Goal: Check status: Check status

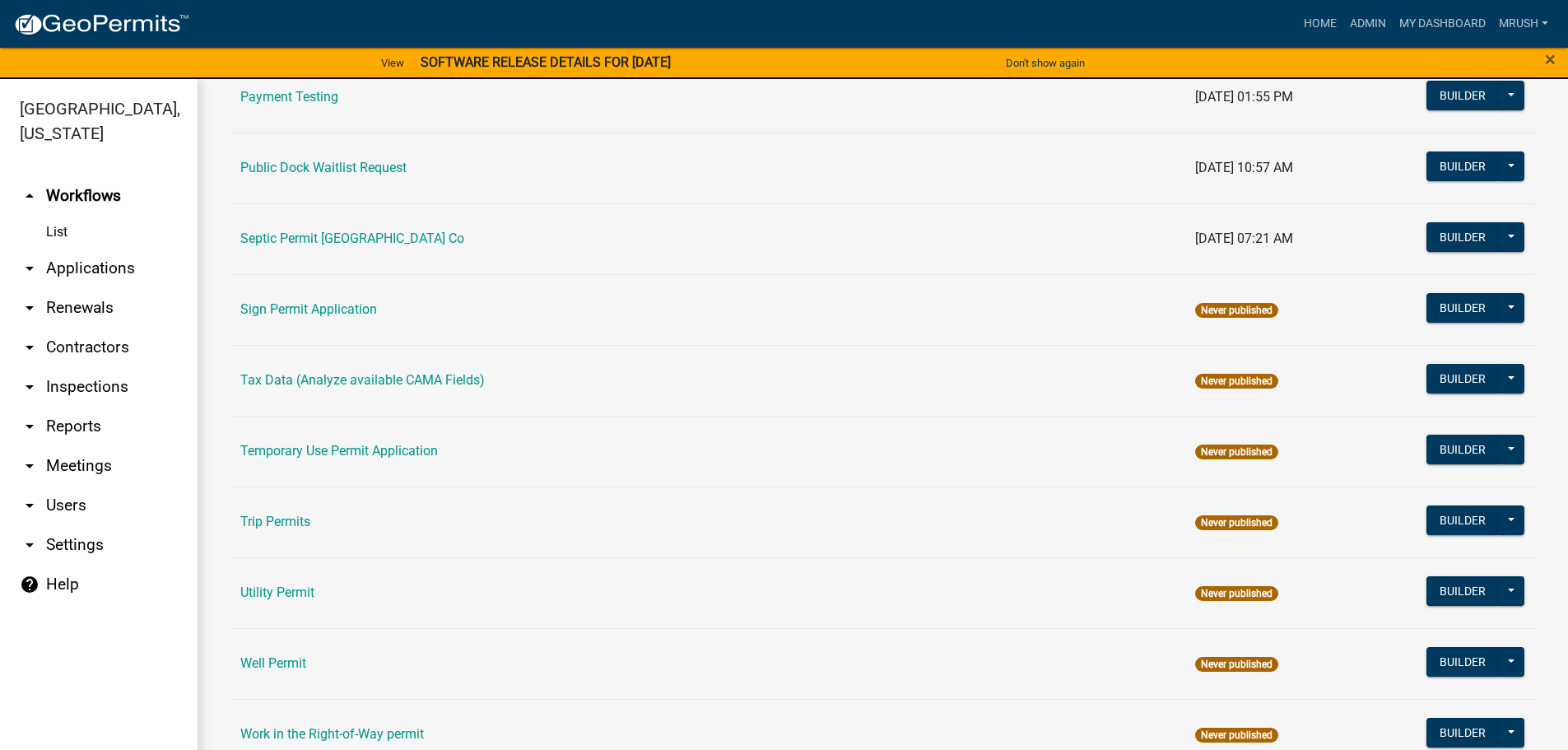
scroll to position [796, 0]
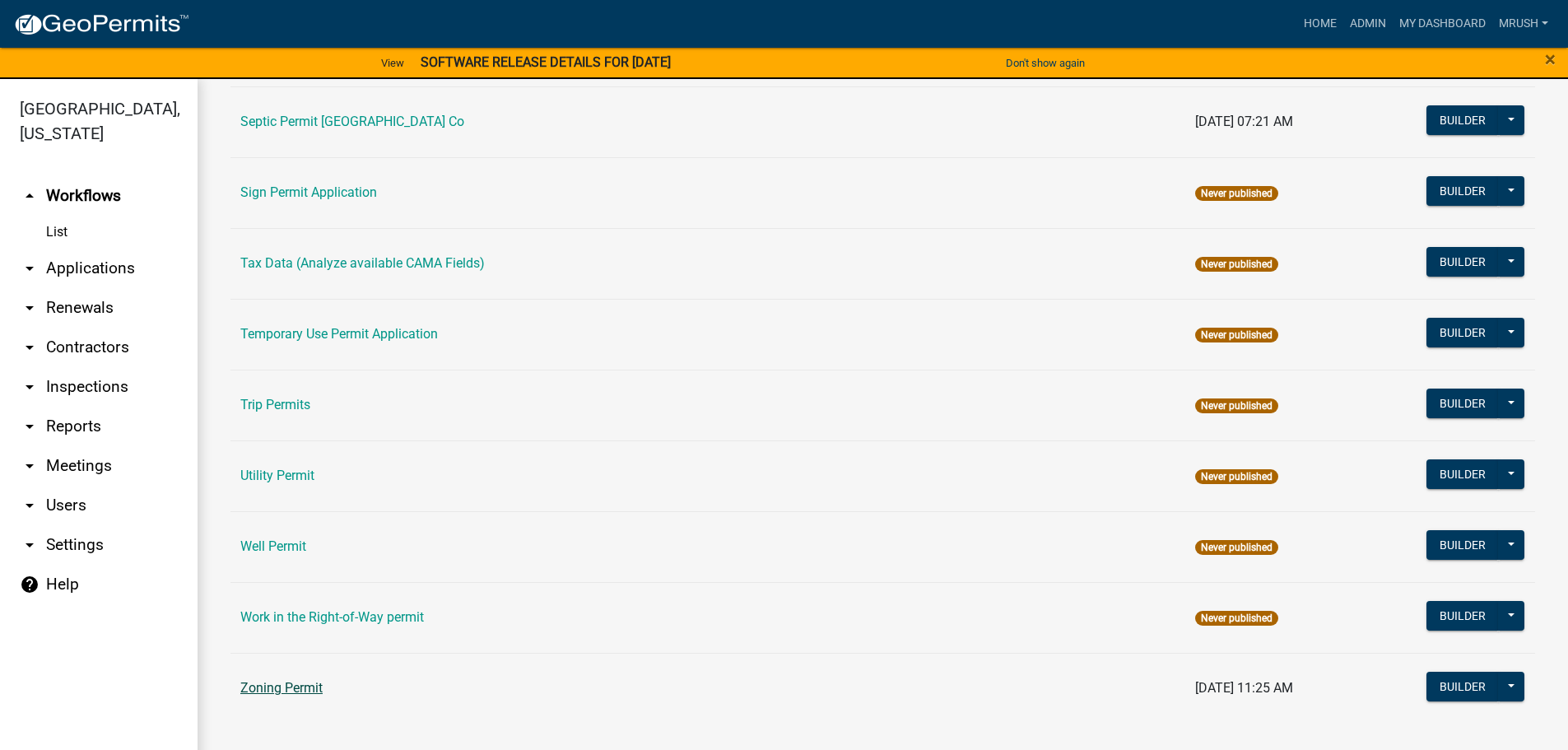
click at [293, 689] on link "Zoning Permit" at bounding box center [282, 688] width 83 height 16
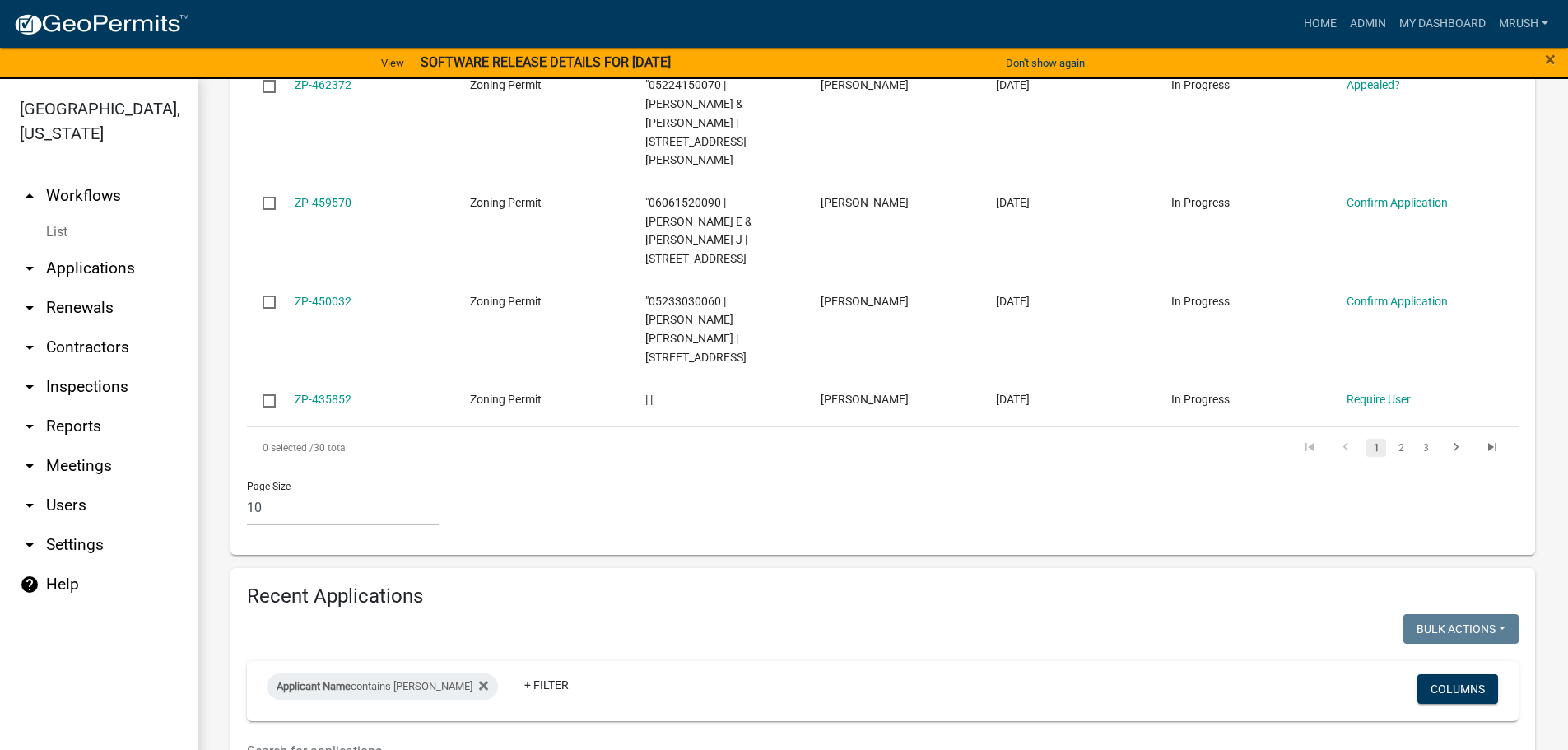
scroll to position [1185, 0]
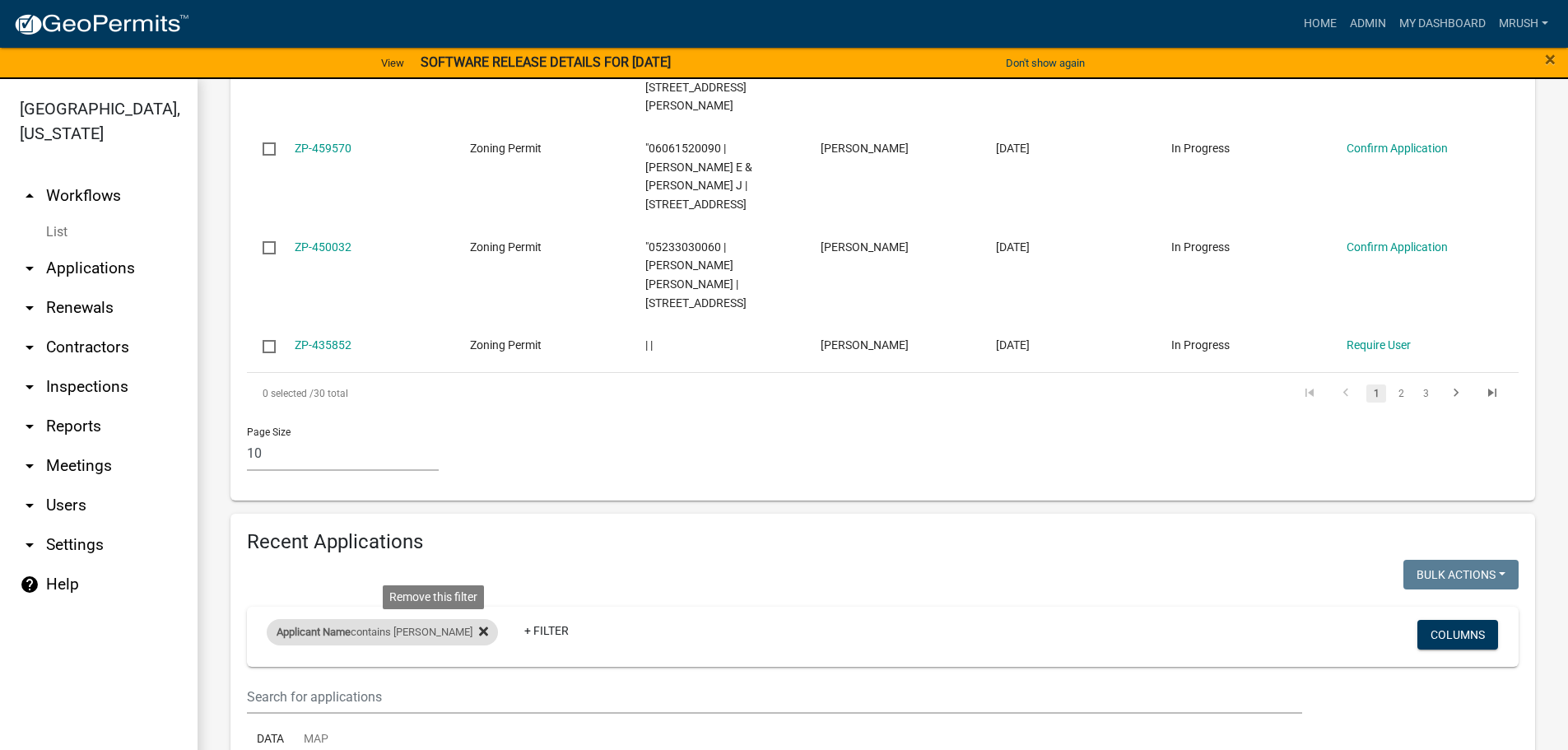
click at [479, 628] on icon at bounding box center [483, 632] width 9 height 9
click at [308, 620] on link "+ Filter" at bounding box center [301, 635] width 71 height 29
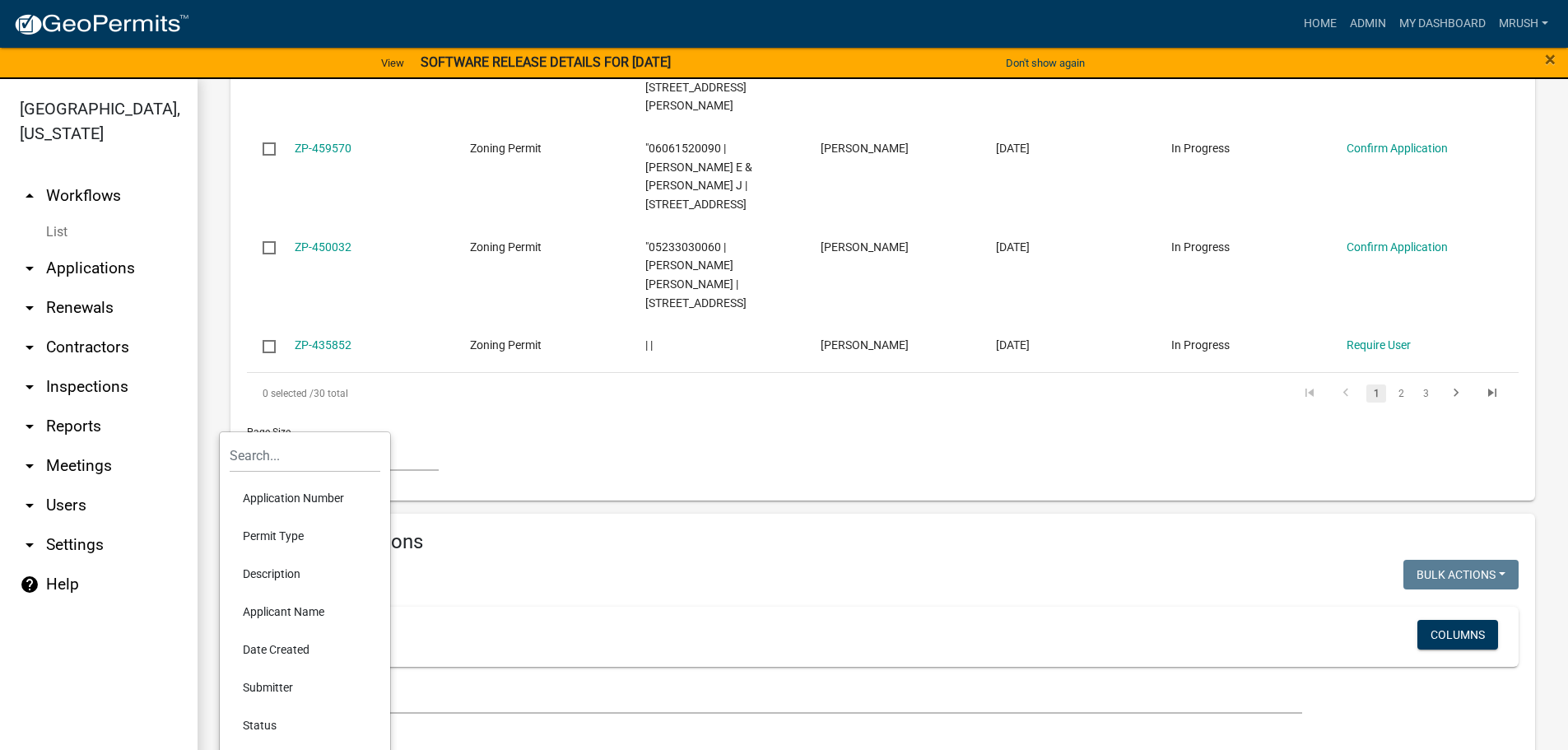
click at [267, 612] on li "Applicant Name" at bounding box center [305, 611] width 151 height 38
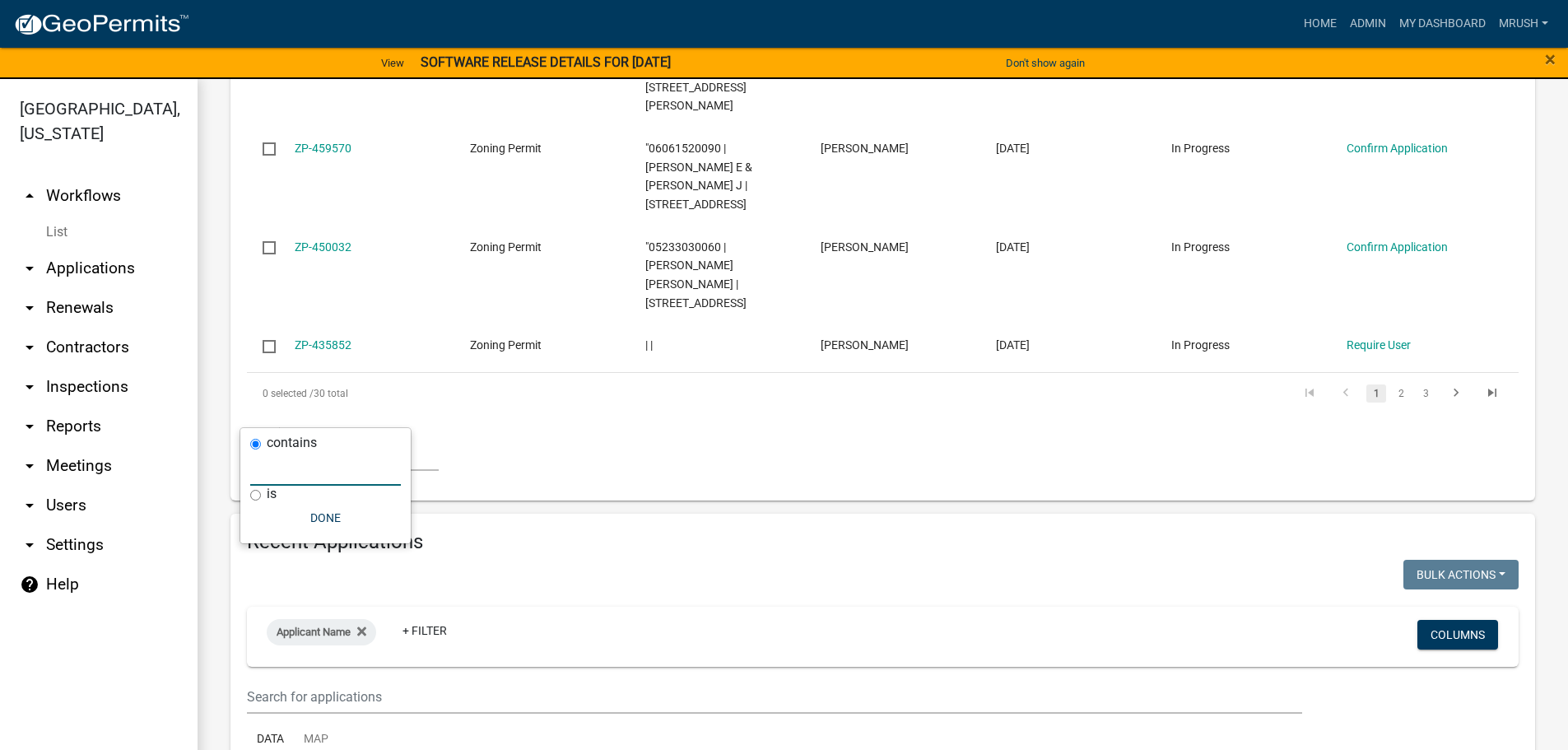
click at [323, 466] on input "text" at bounding box center [325, 469] width 151 height 34
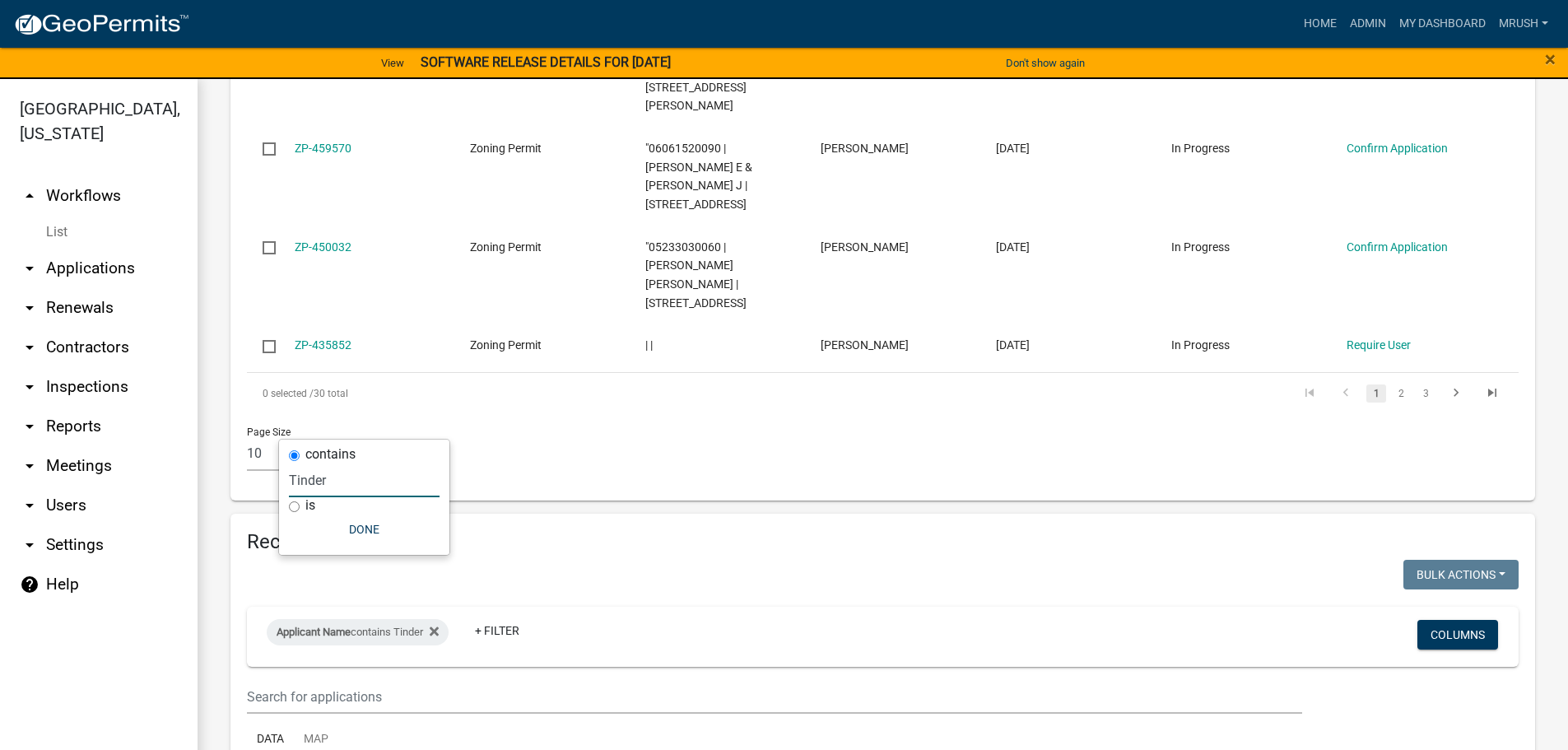
scroll to position [1174, 0]
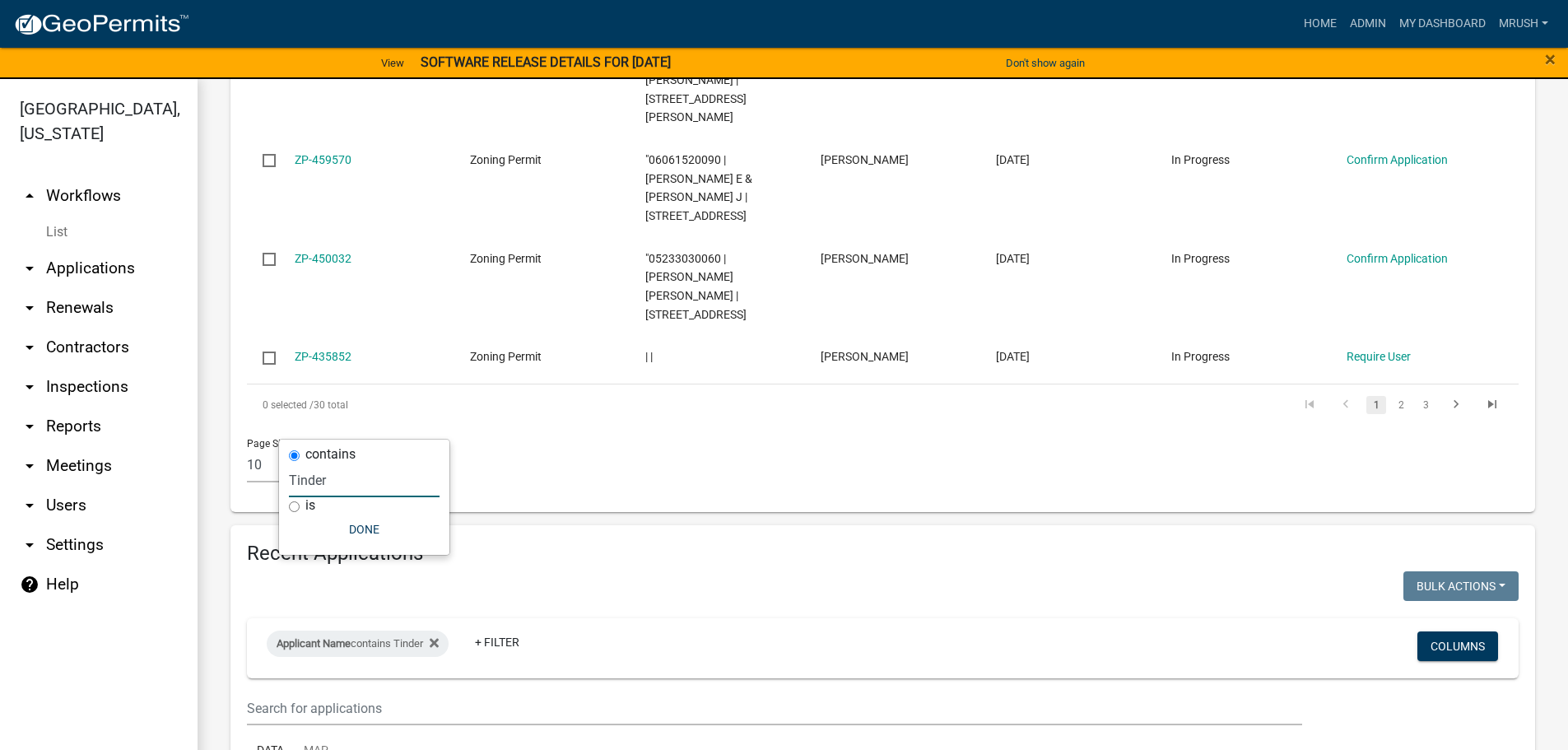
type input "Tinder"
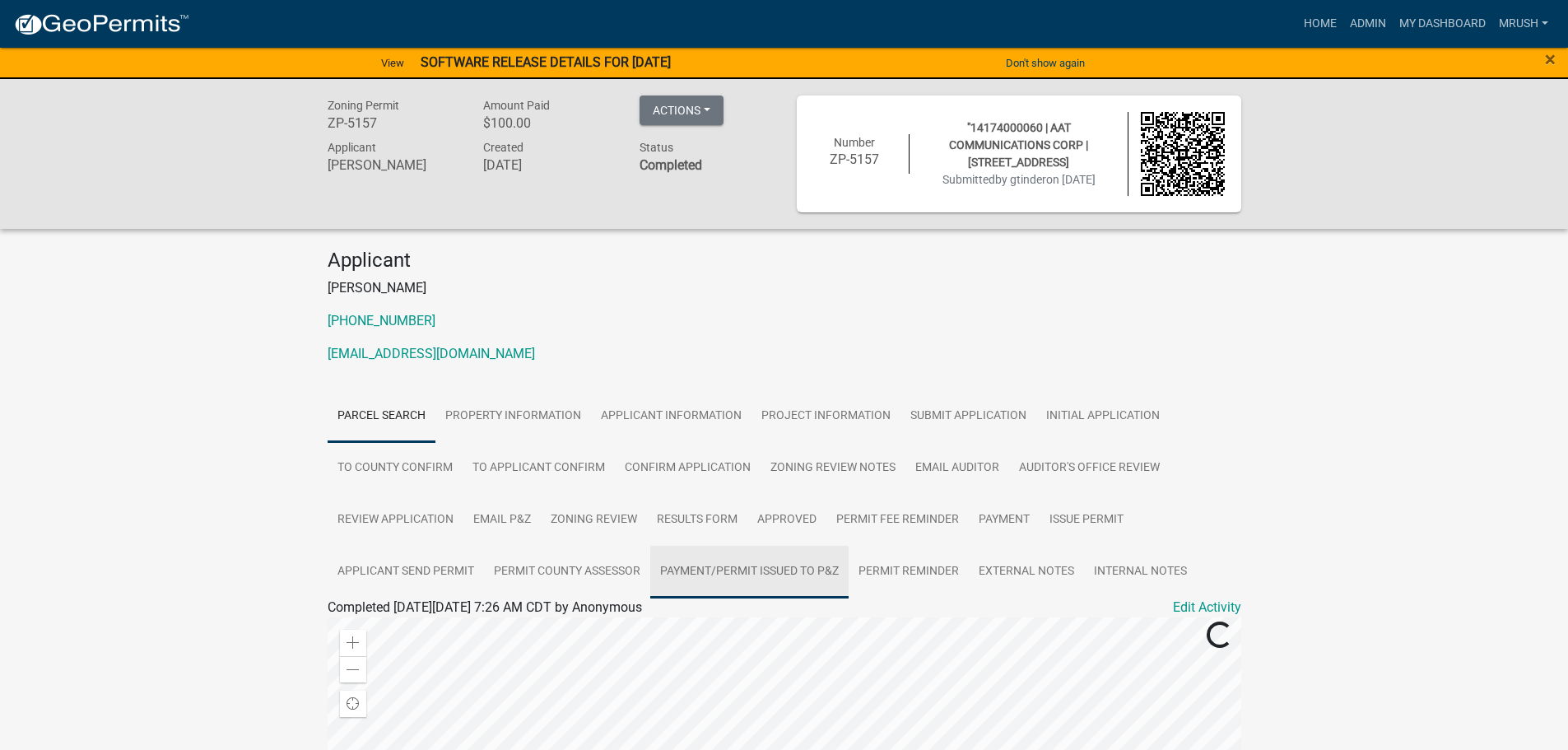
click at [721, 570] on link "Payment/Permit Issued to P&Z" at bounding box center [750, 572] width 198 height 52
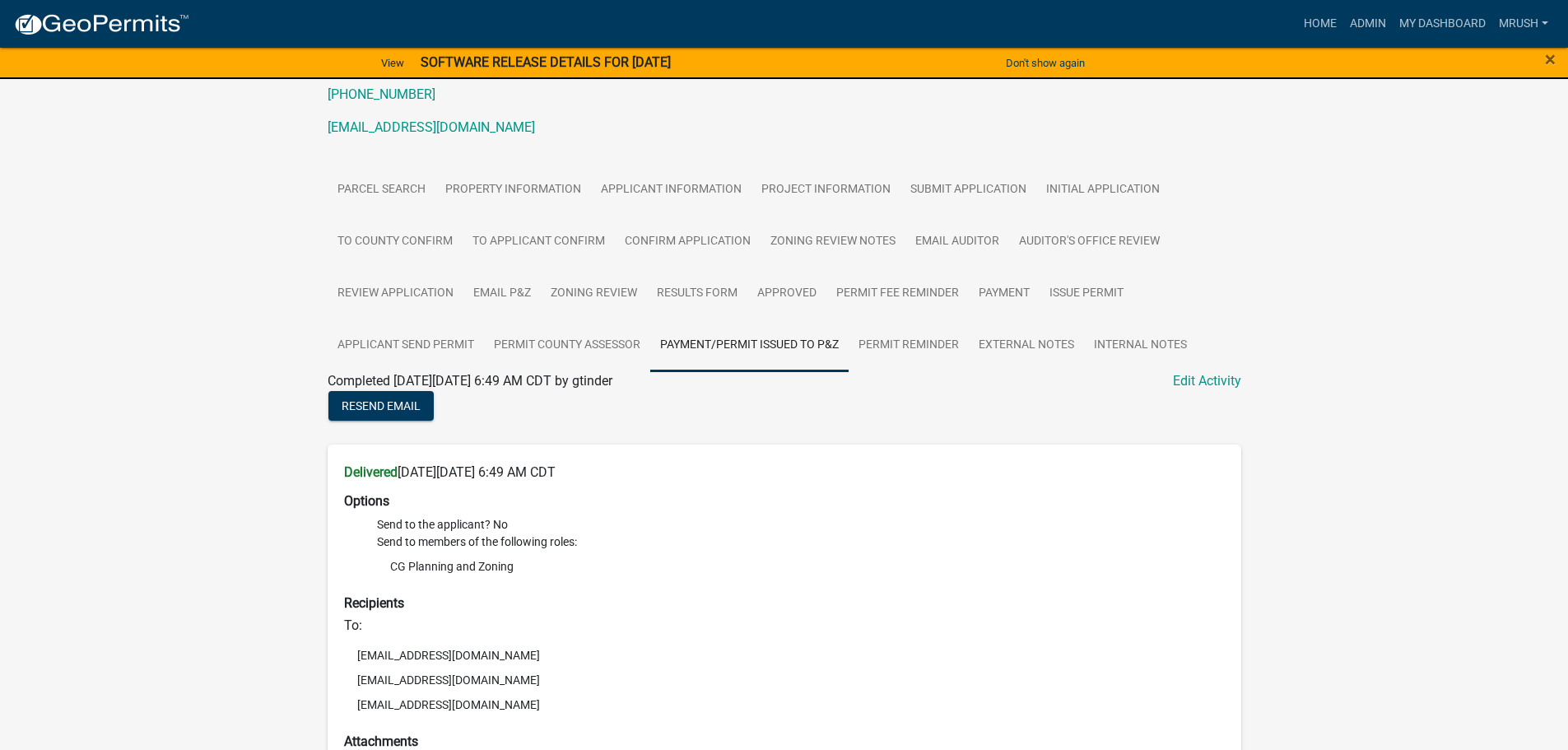
scroll to position [209, 0]
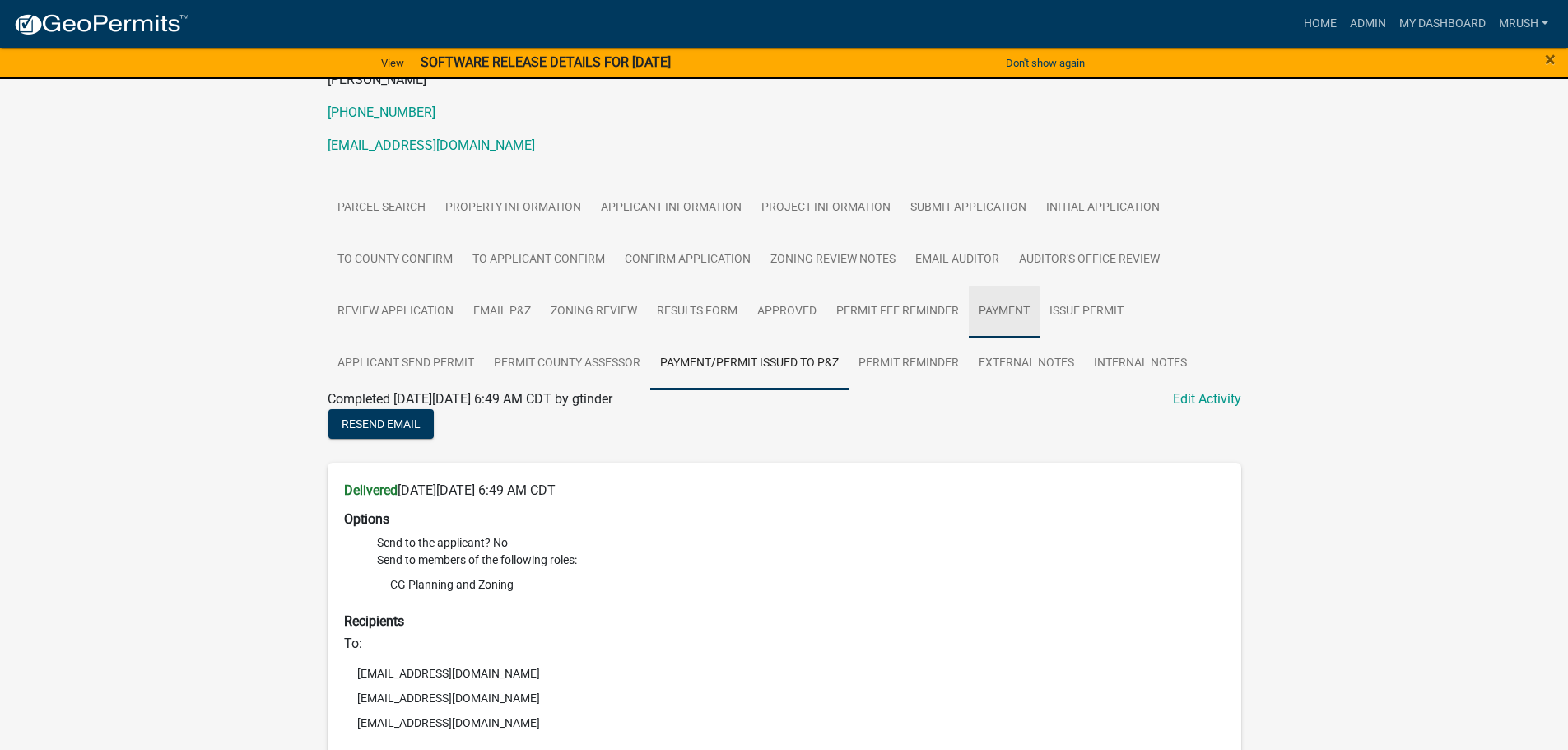
click at [1009, 307] on link "Payment" at bounding box center [1004, 312] width 71 height 52
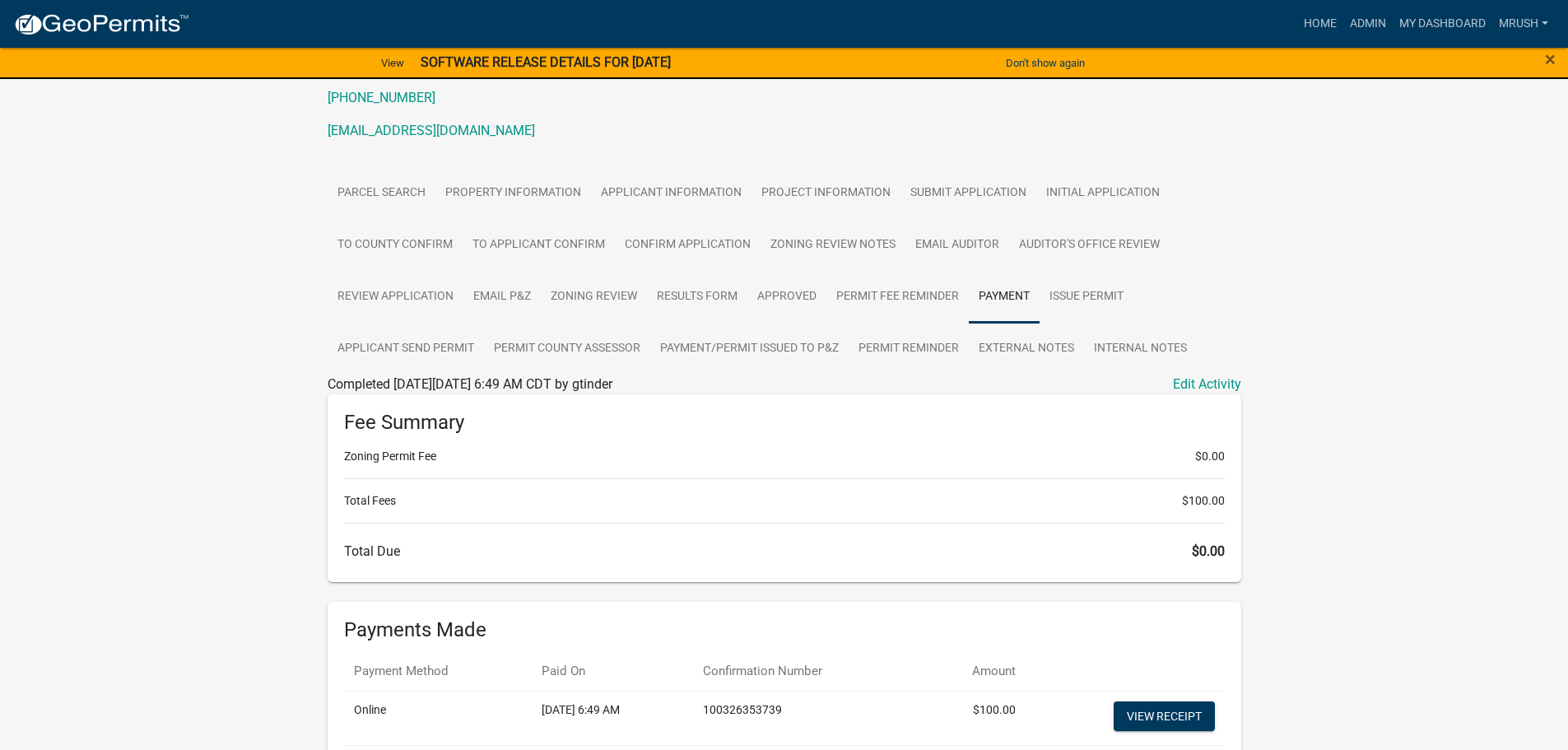
scroll to position [355, 0]
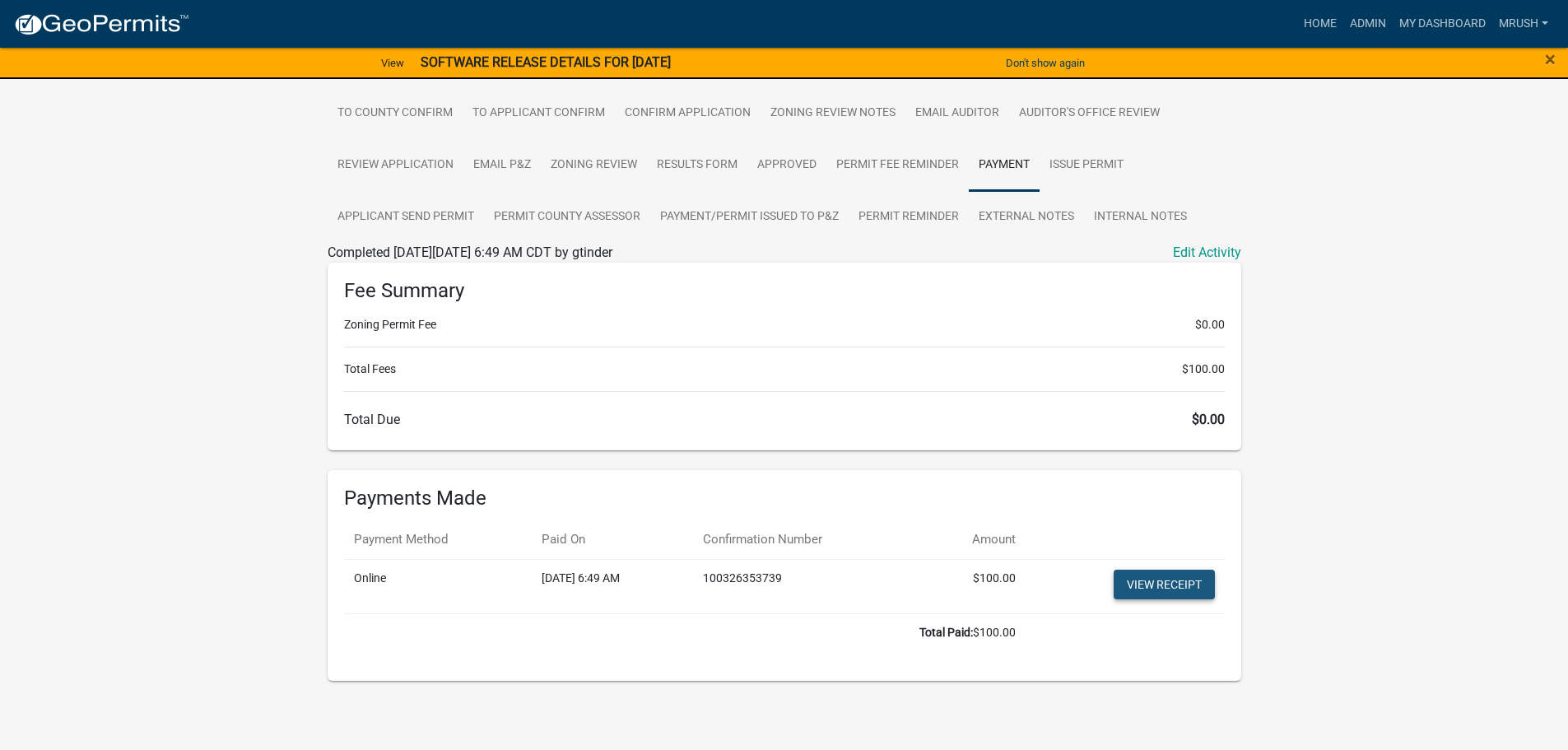
click at [1198, 581] on link "View receipt" at bounding box center [1164, 585] width 101 height 29
click at [397, 213] on link "Applicant Send Permit" at bounding box center [406, 217] width 156 height 52
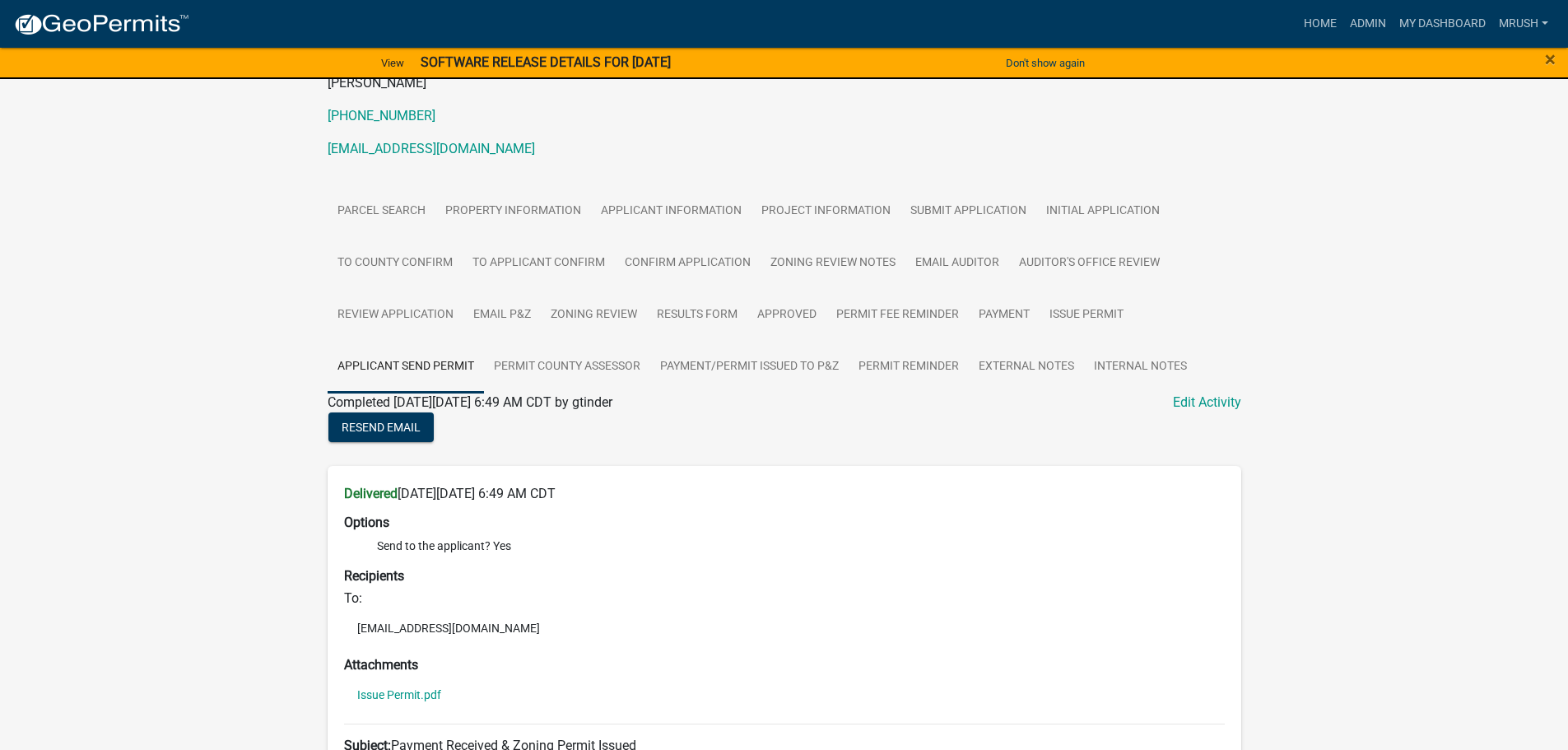
scroll to position [138, 0]
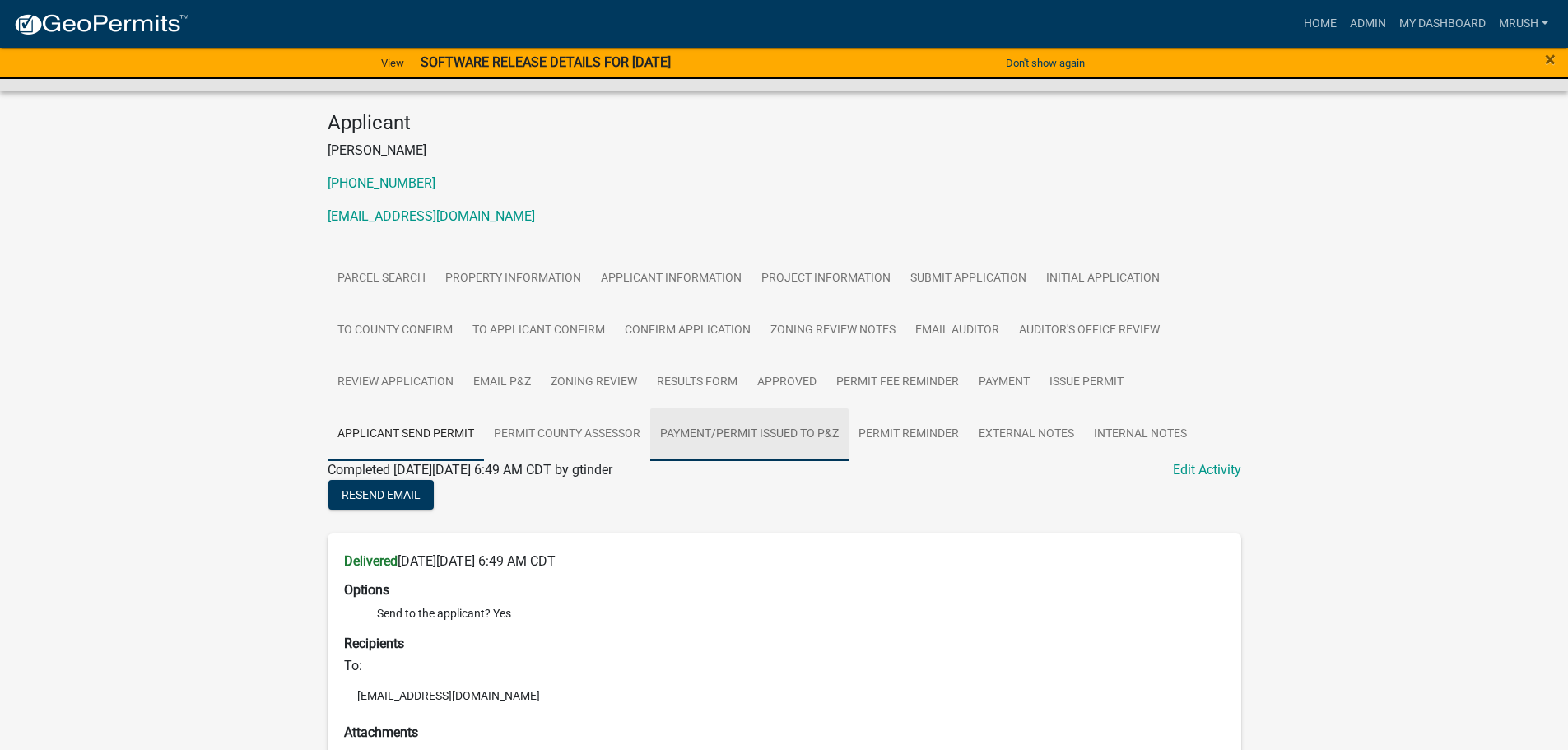
click at [734, 430] on link "Payment/Permit Issued to P&Z" at bounding box center [750, 434] width 198 height 52
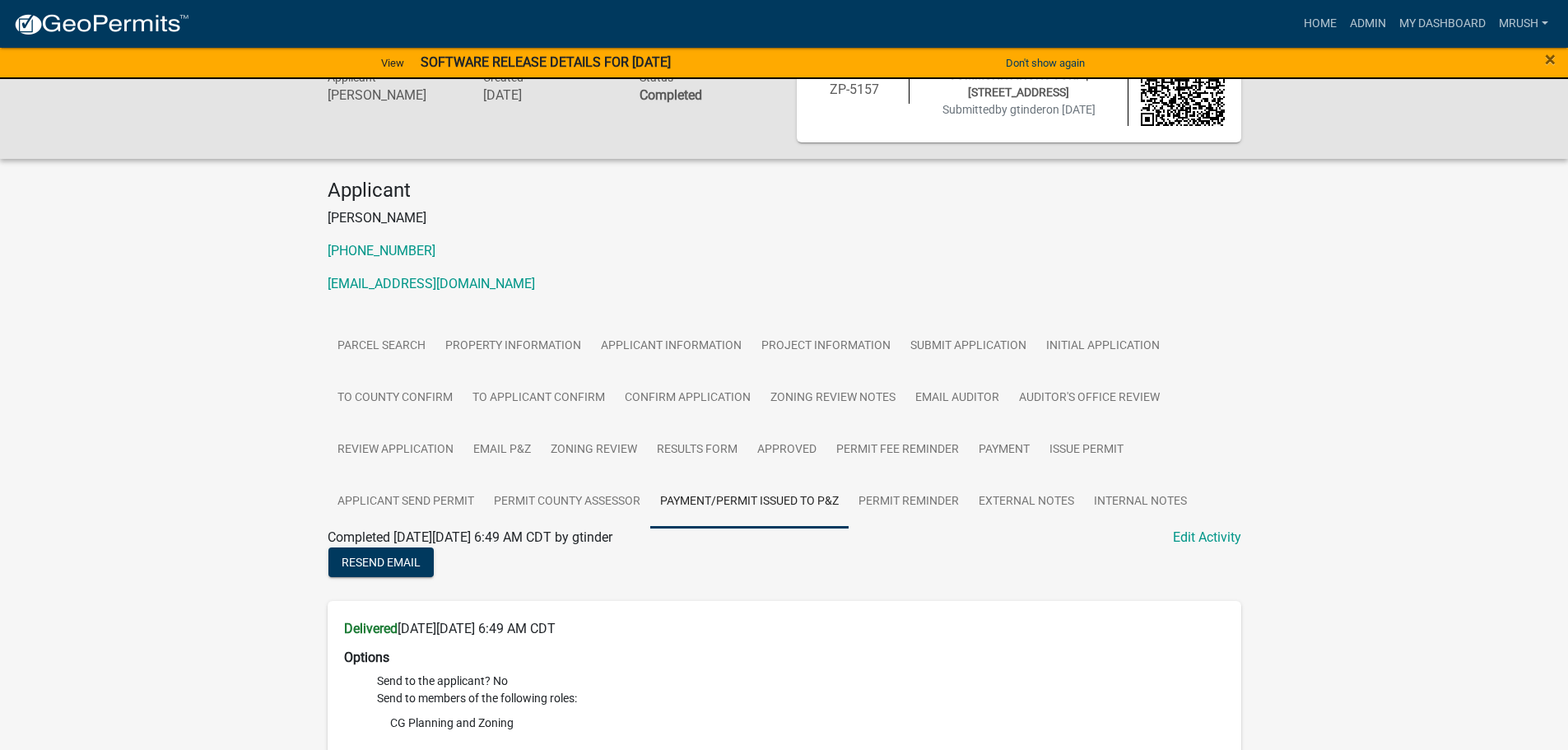
scroll to position [0, 0]
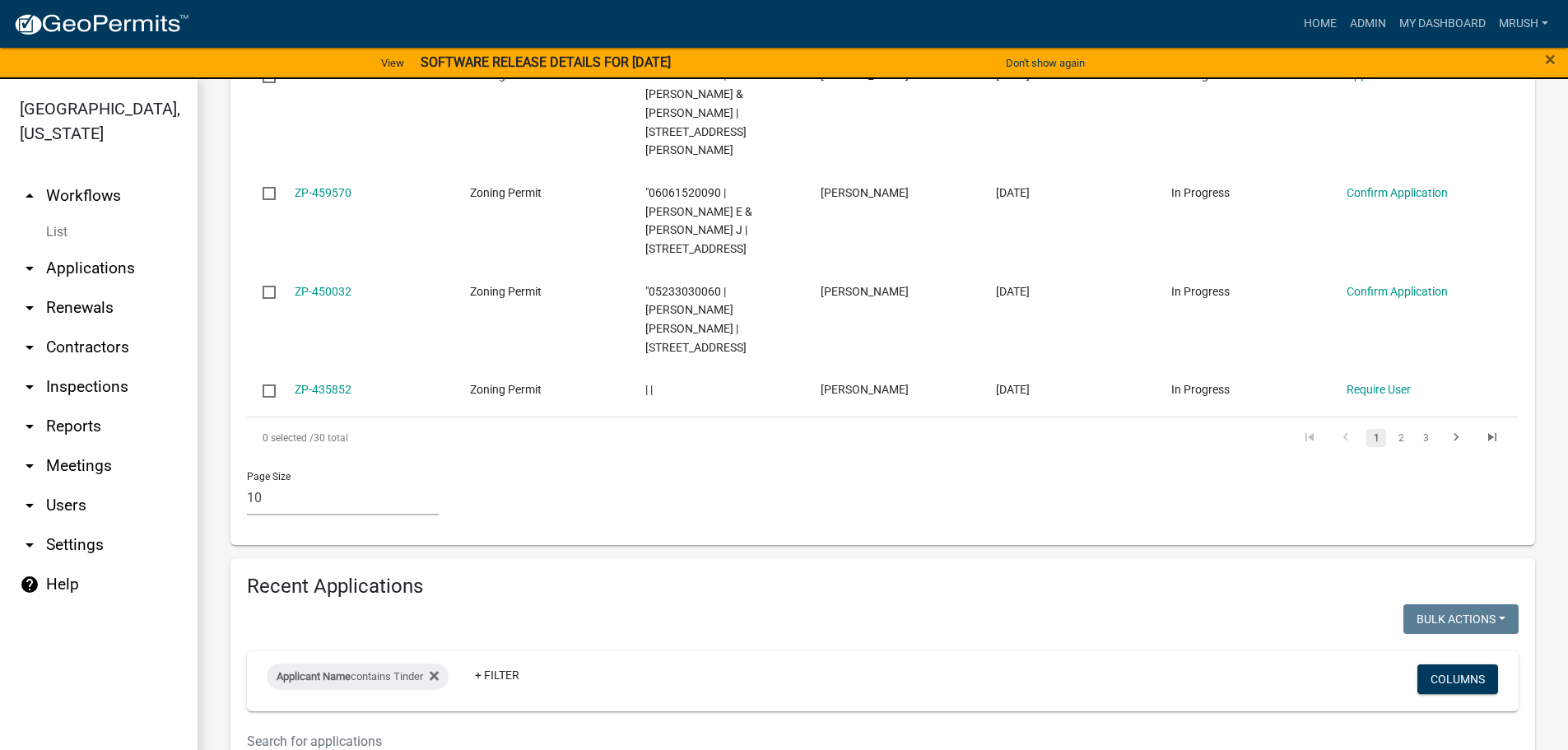
scroll to position [1174, 0]
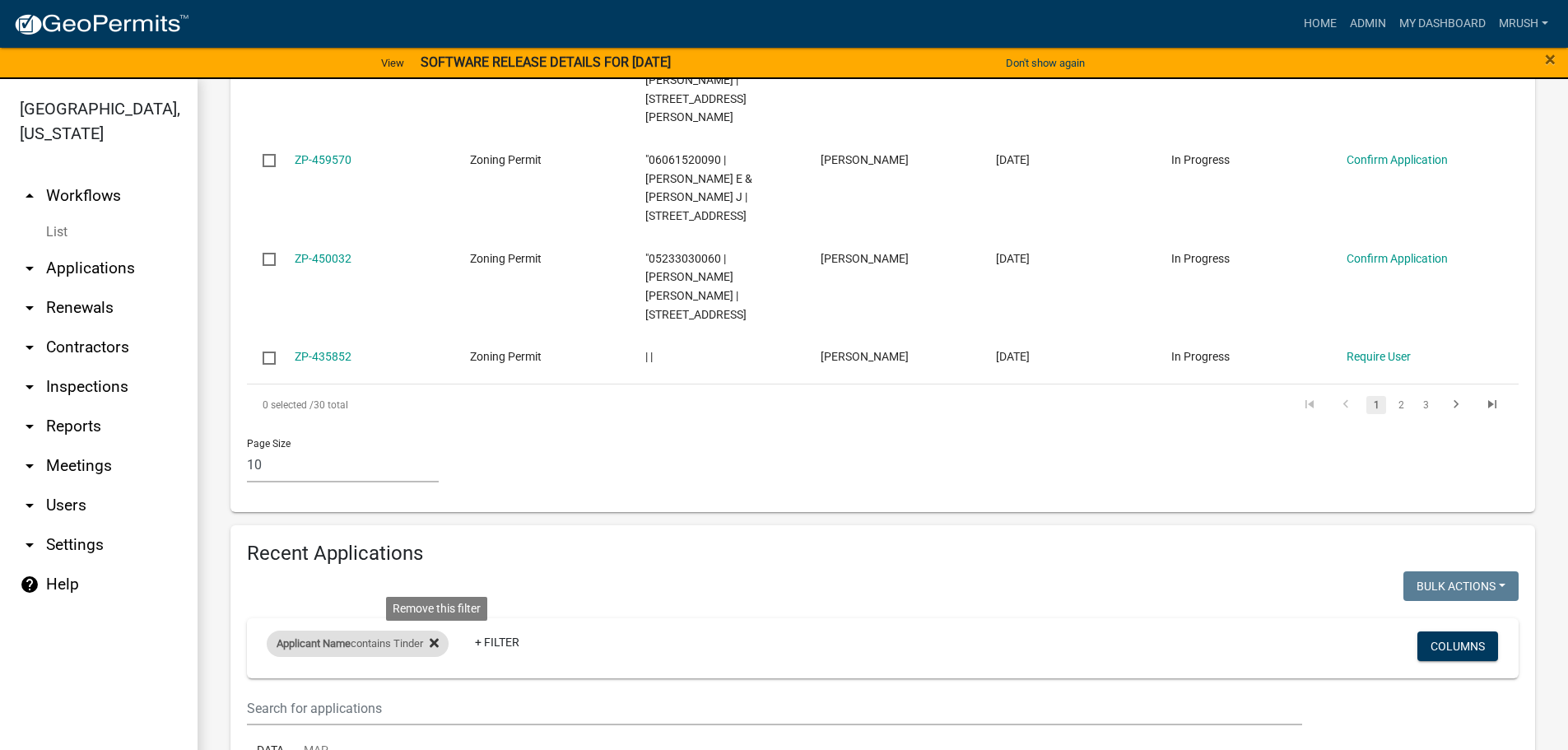
click at [439, 639] on icon at bounding box center [434, 643] width 9 height 9
click at [314, 631] on link "+ Filter" at bounding box center [301, 646] width 71 height 29
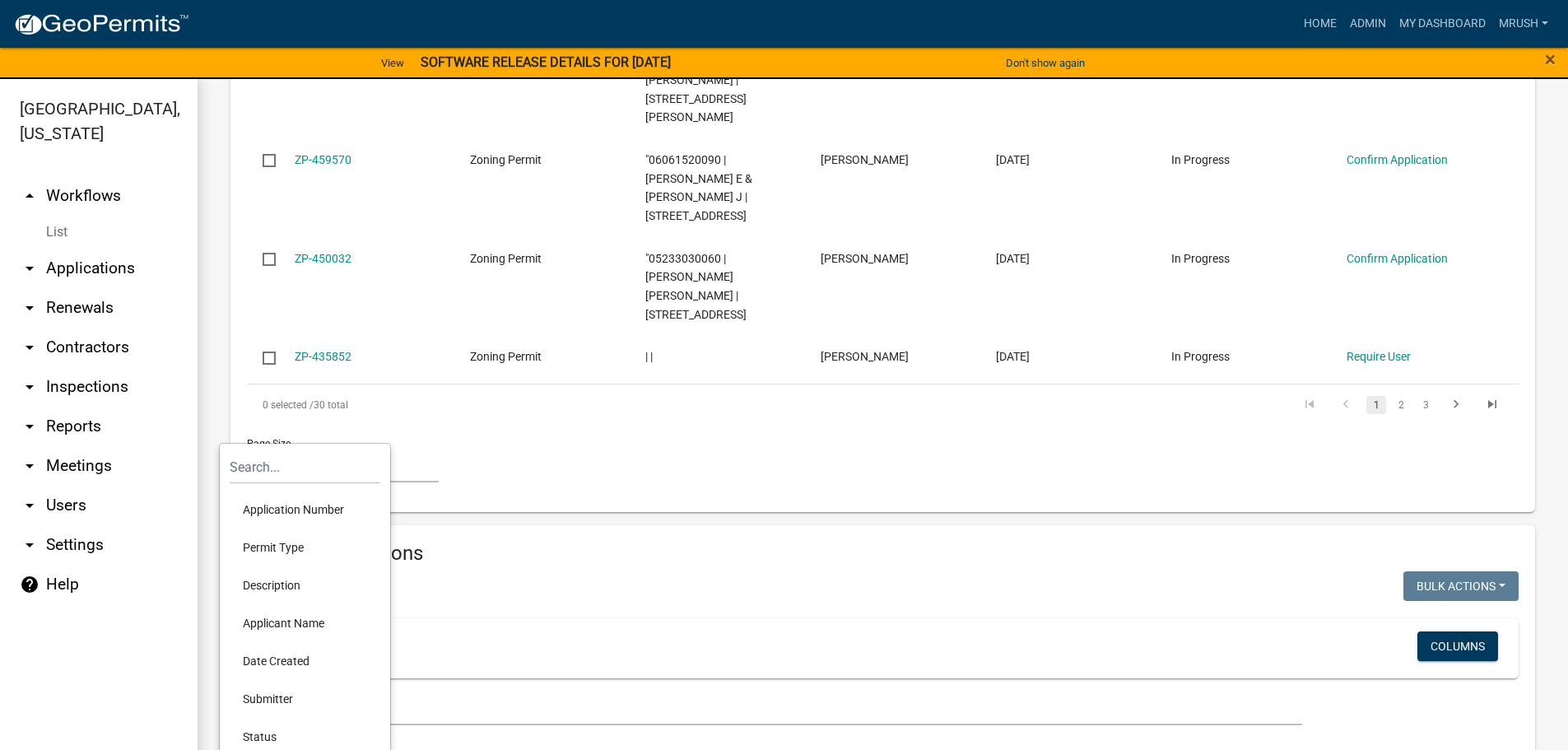
click at [300, 507] on li "Application Number" at bounding box center [305, 509] width 151 height 38
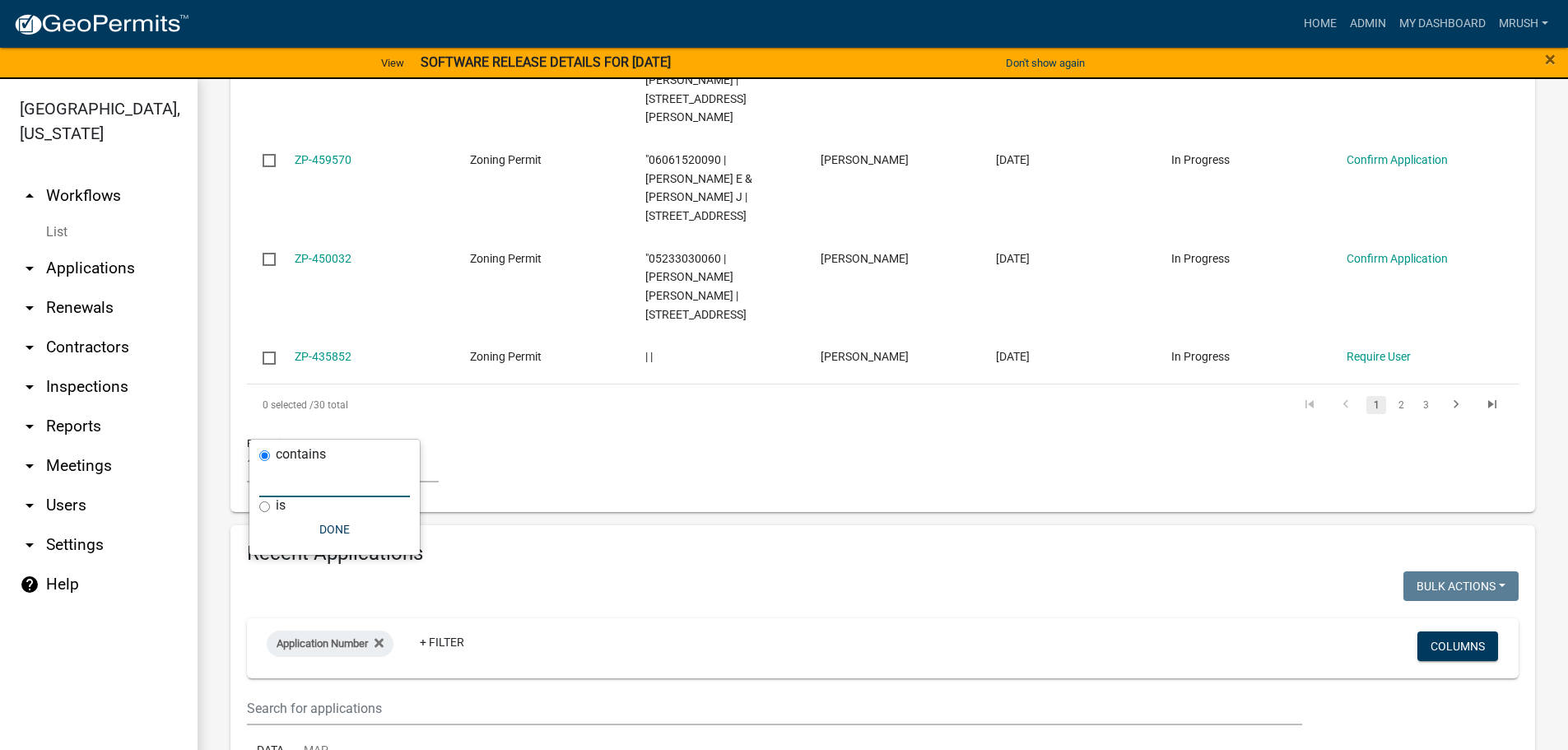
click at [297, 478] on input "text" at bounding box center [334, 480] width 151 height 34
type input "ZP-485098"
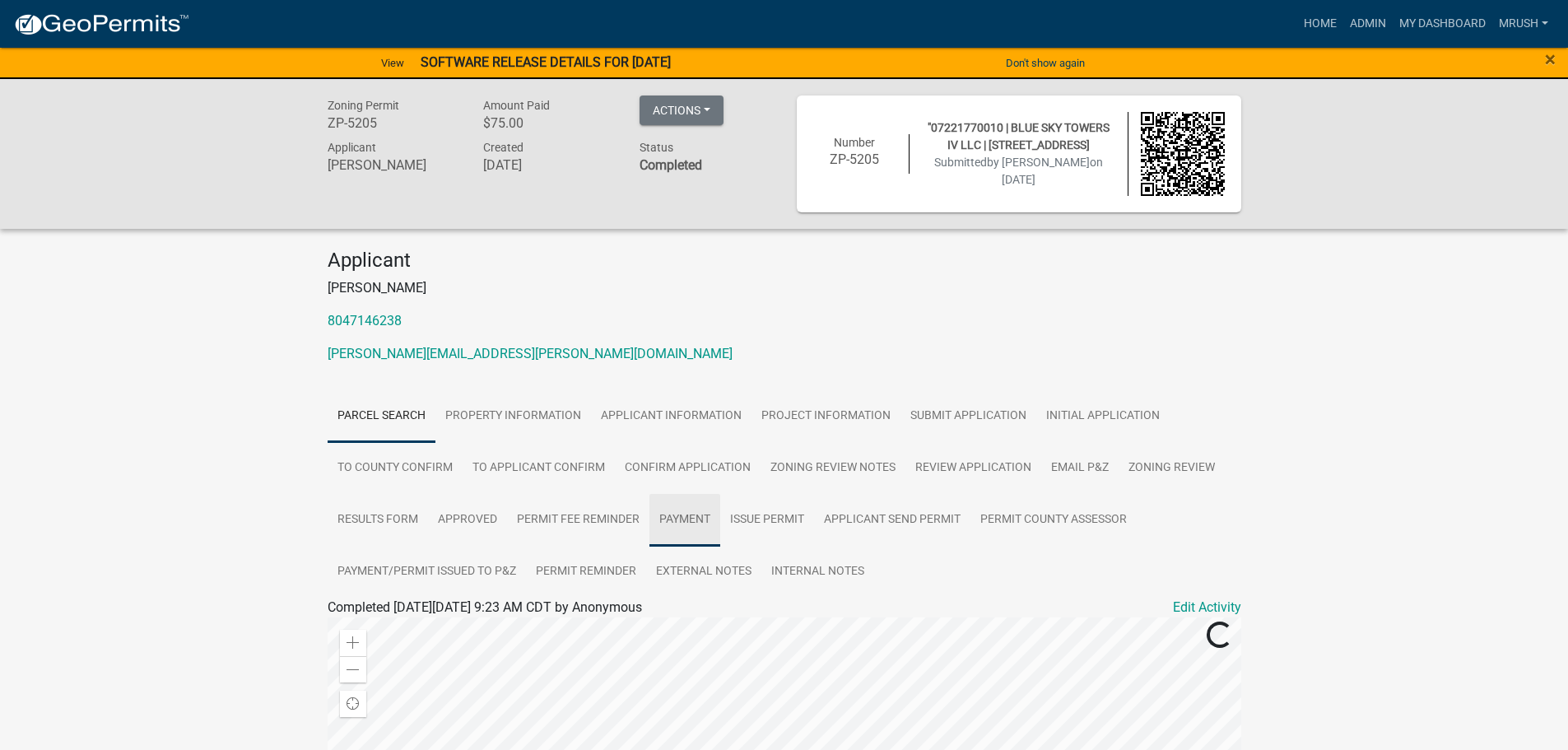
click at [685, 517] on link "Payment" at bounding box center [684, 520] width 71 height 52
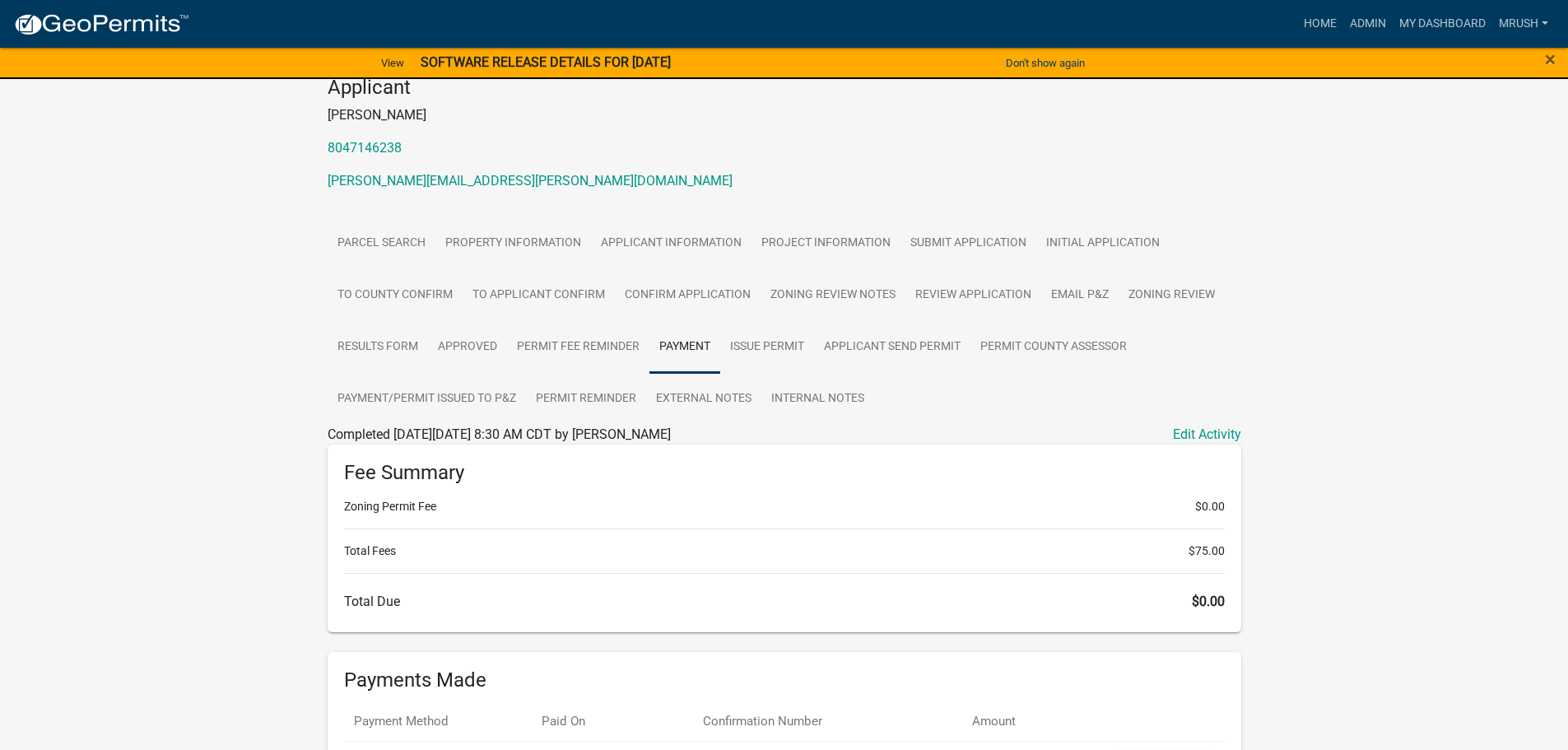
scroll to position [355, 0]
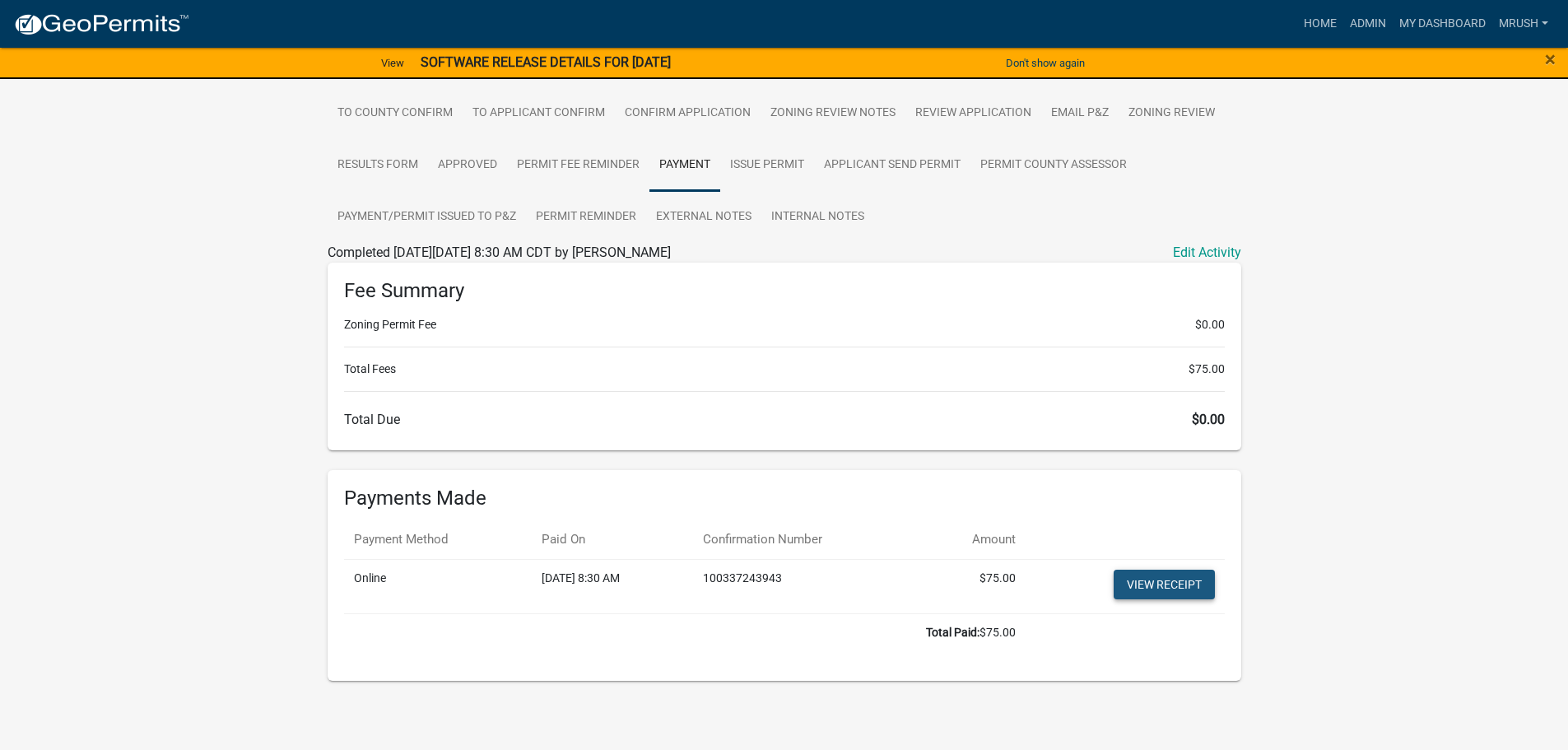
click at [1171, 587] on link "View receipt" at bounding box center [1164, 585] width 101 height 29
click at [890, 165] on link "Applicant Send Permit" at bounding box center [892, 165] width 156 height 52
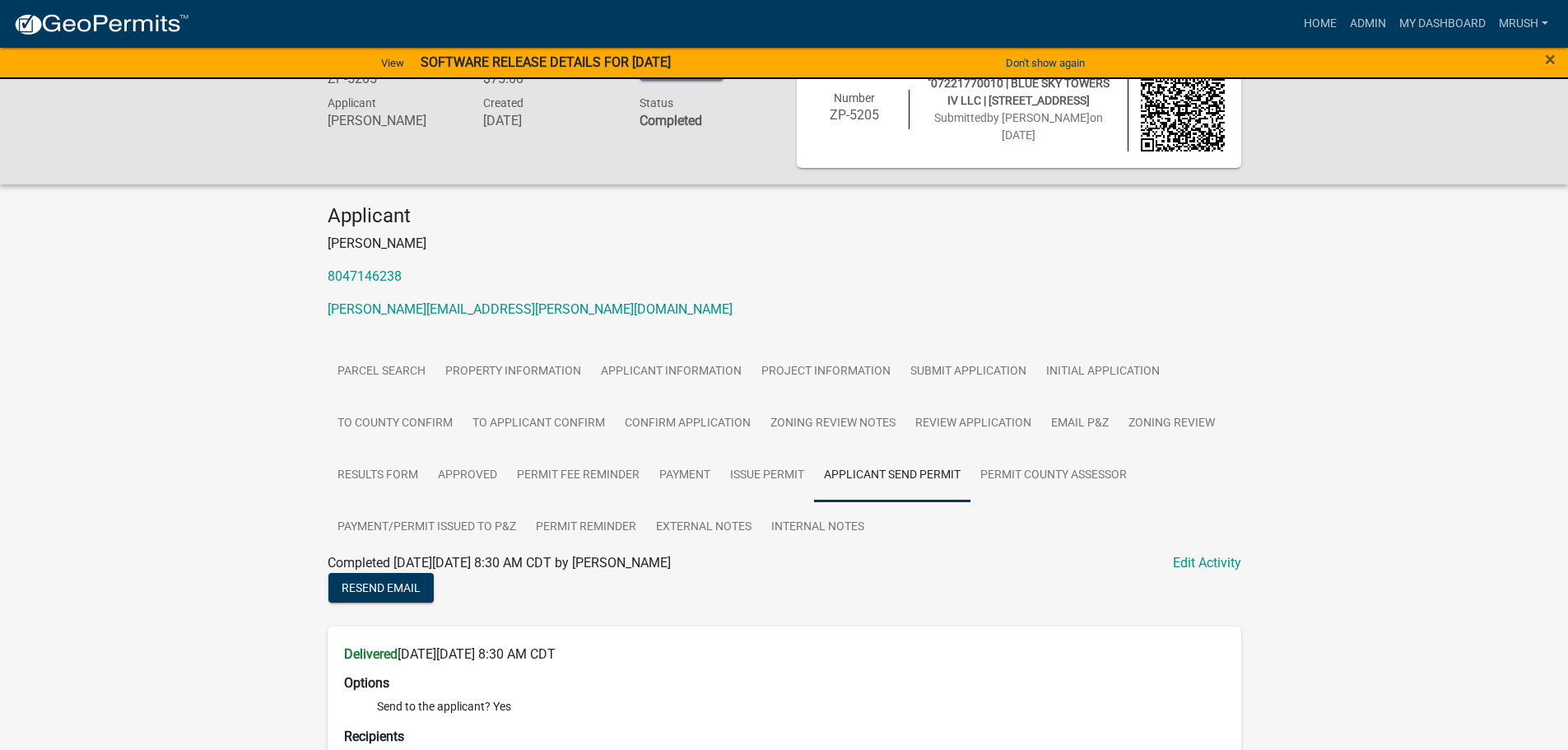
scroll to position [17, 0]
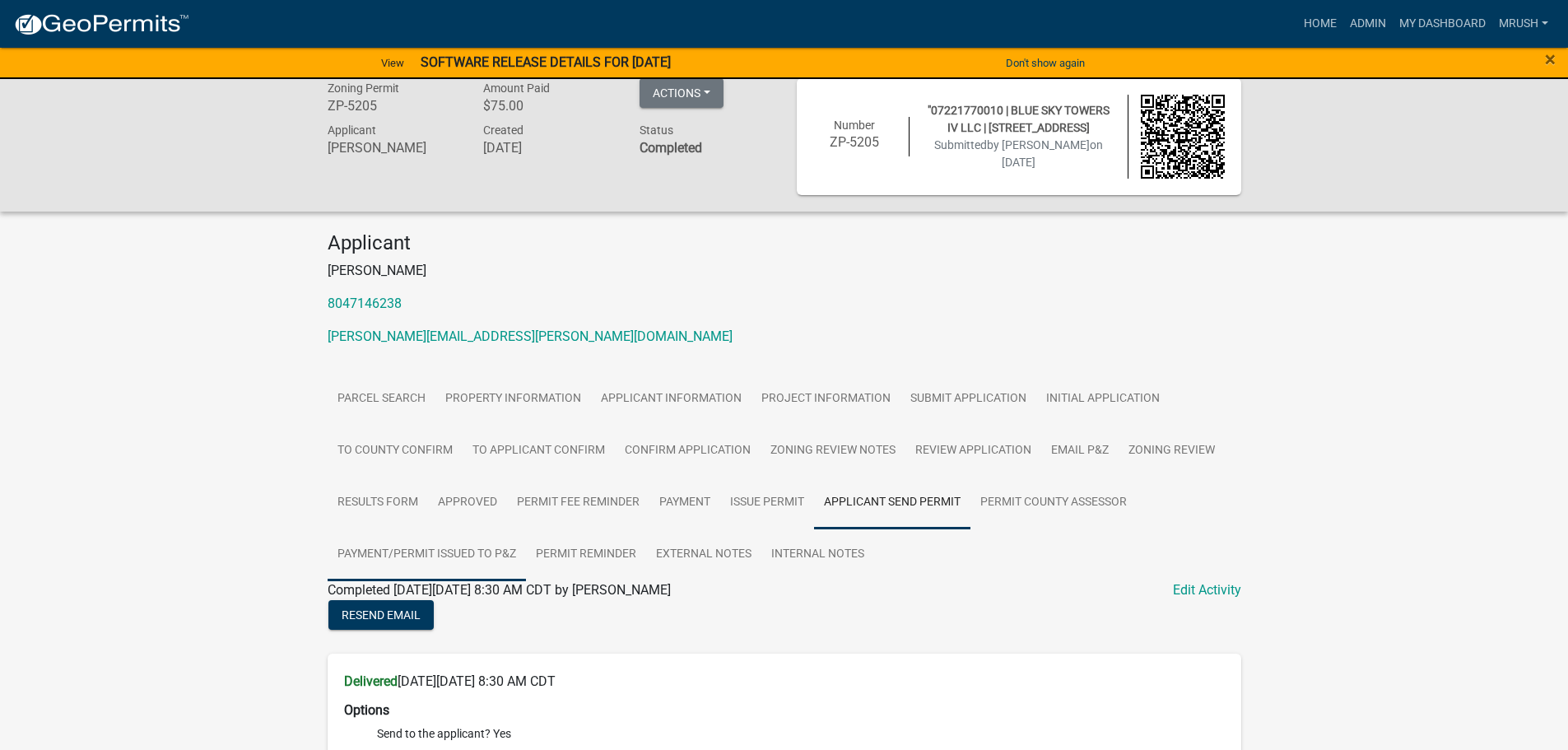
click at [432, 551] on link "Payment/Permit Issued to P&Z" at bounding box center [427, 554] width 198 height 52
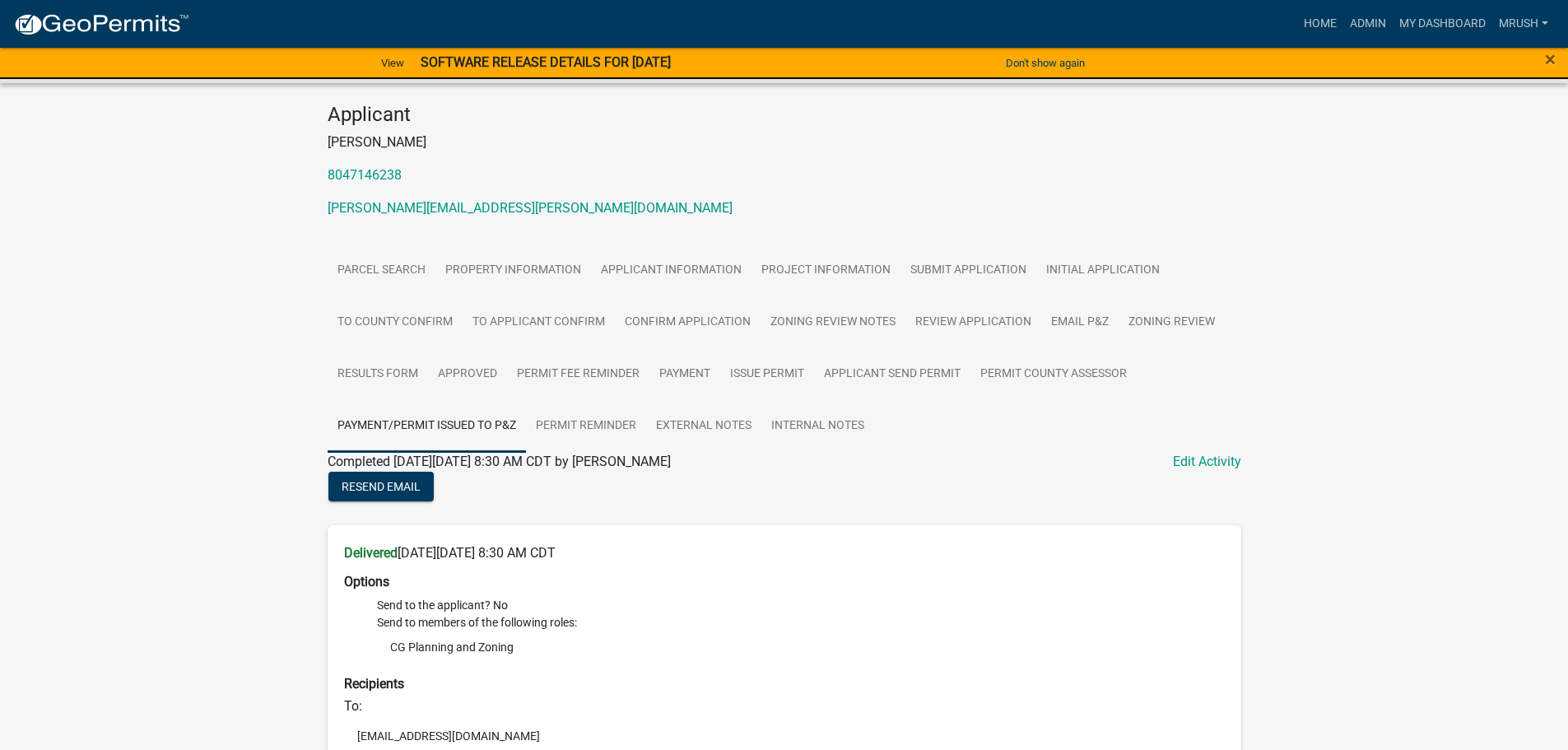
scroll to position [0, 0]
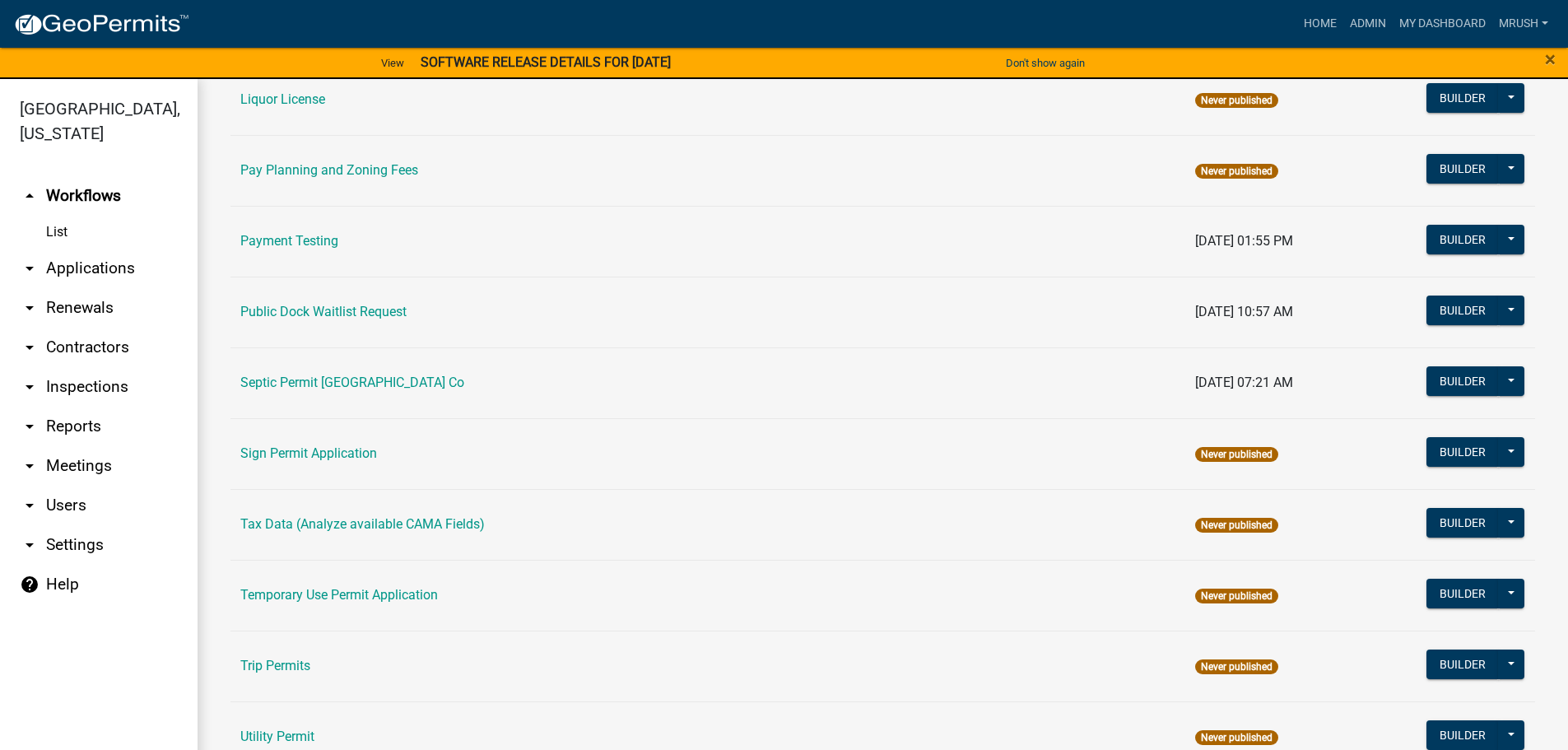
scroll to position [796, 0]
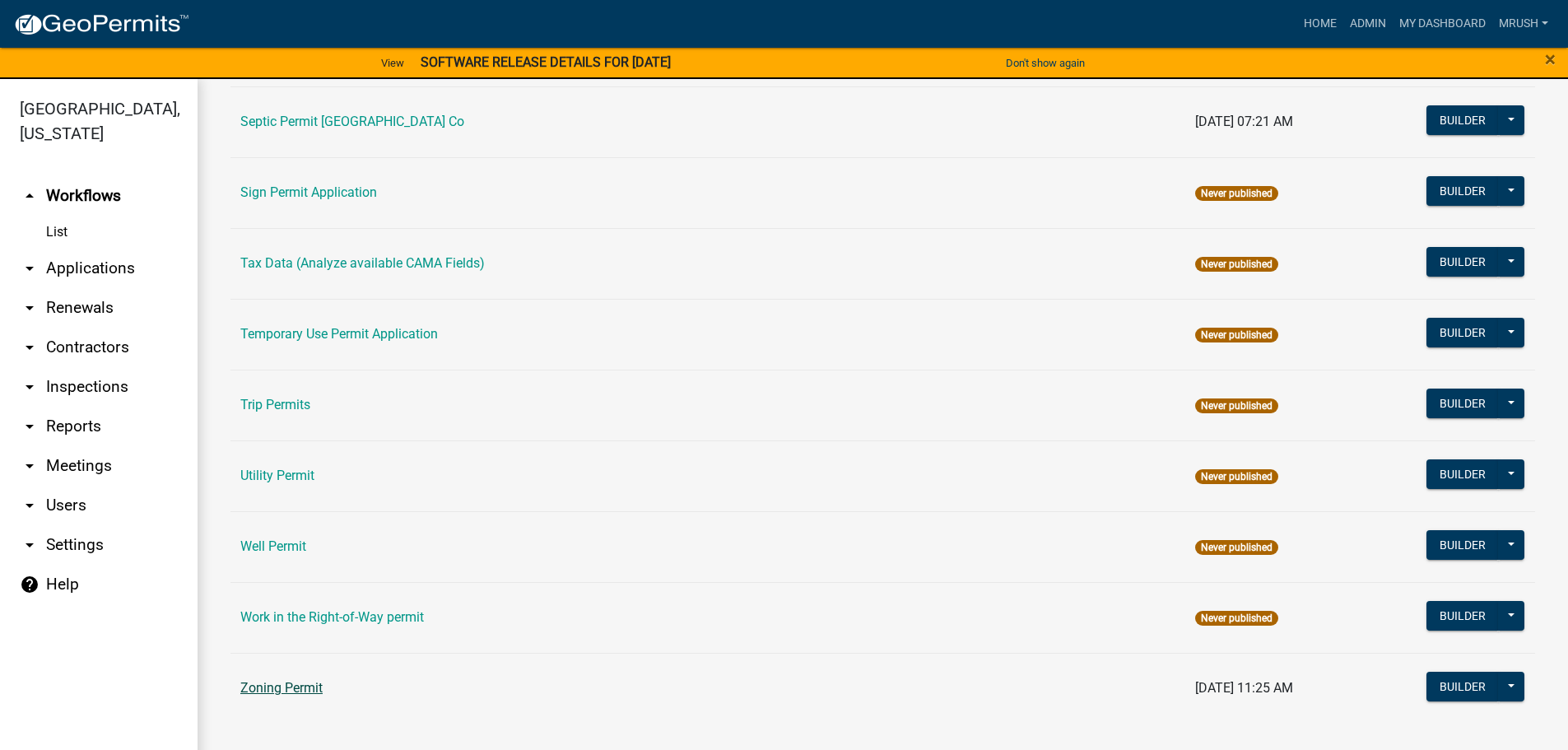
click at [264, 692] on link "Zoning Permit" at bounding box center [282, 688] width 83 height 16
